Goal: Transaction & Acquisition: Subscribe to service/newsletter

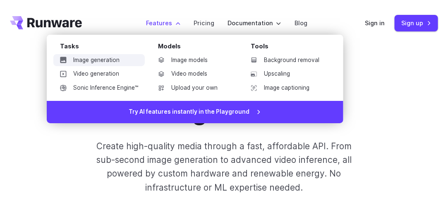
click at [118, 57] on link "Image generation" at bounding box center [98, 60] width 91 height 12
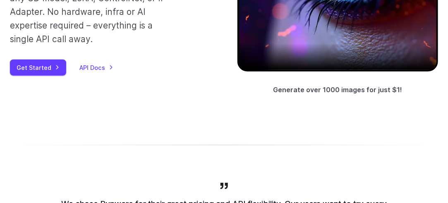
scroll to position [248, 0]
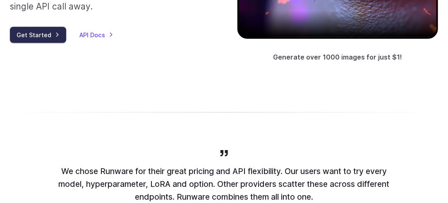
click at [42, 39] on link "Get Started" at bounding box center [38, 35] width 56 height 16
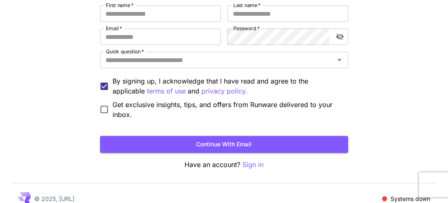
scroll to position [118, 0]
